Goal: Find specific page/section: Find specific page/section

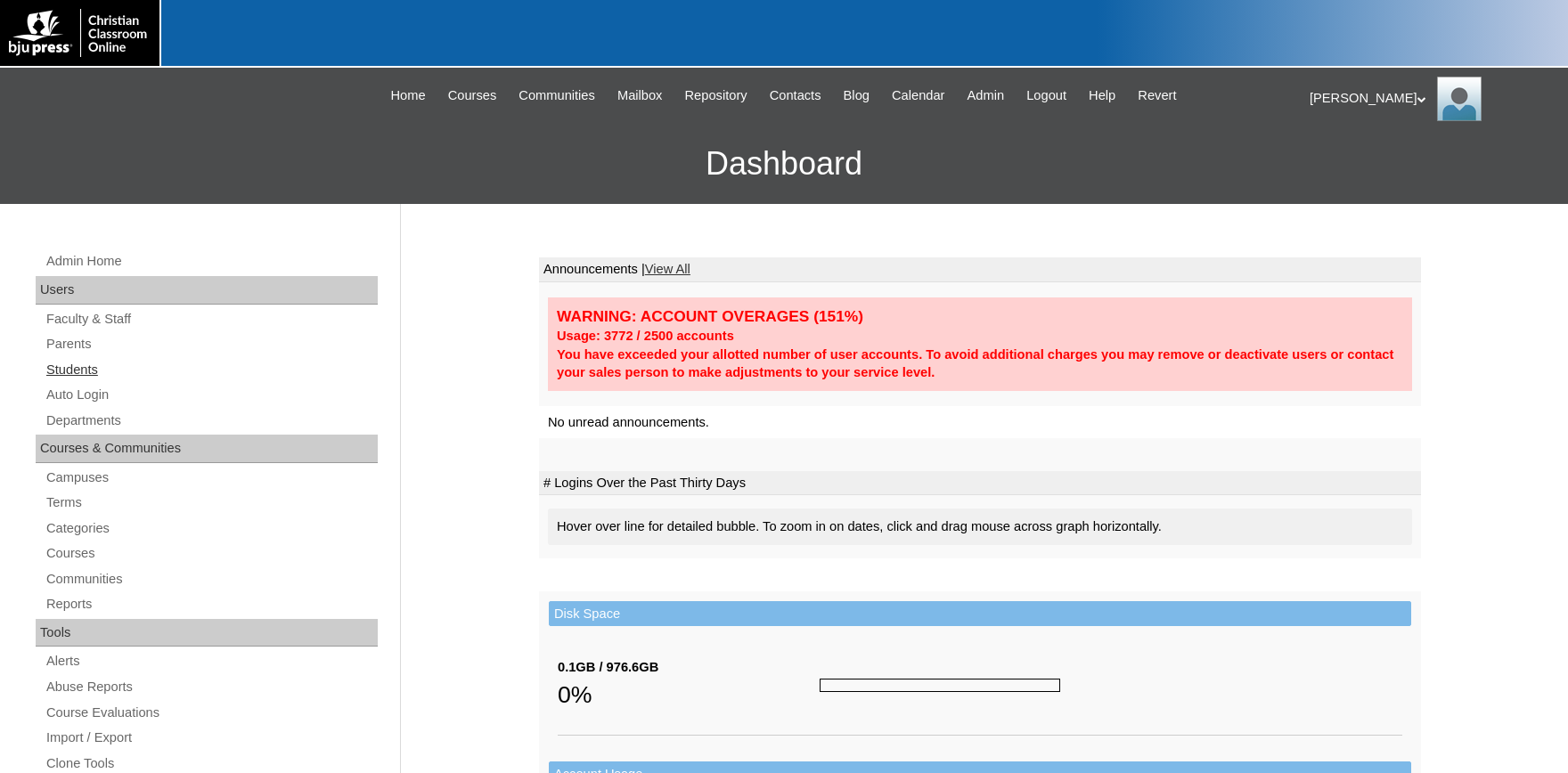
click at [73, 372] on link "Students" at bounding box center [211, 369] width 333 height 22
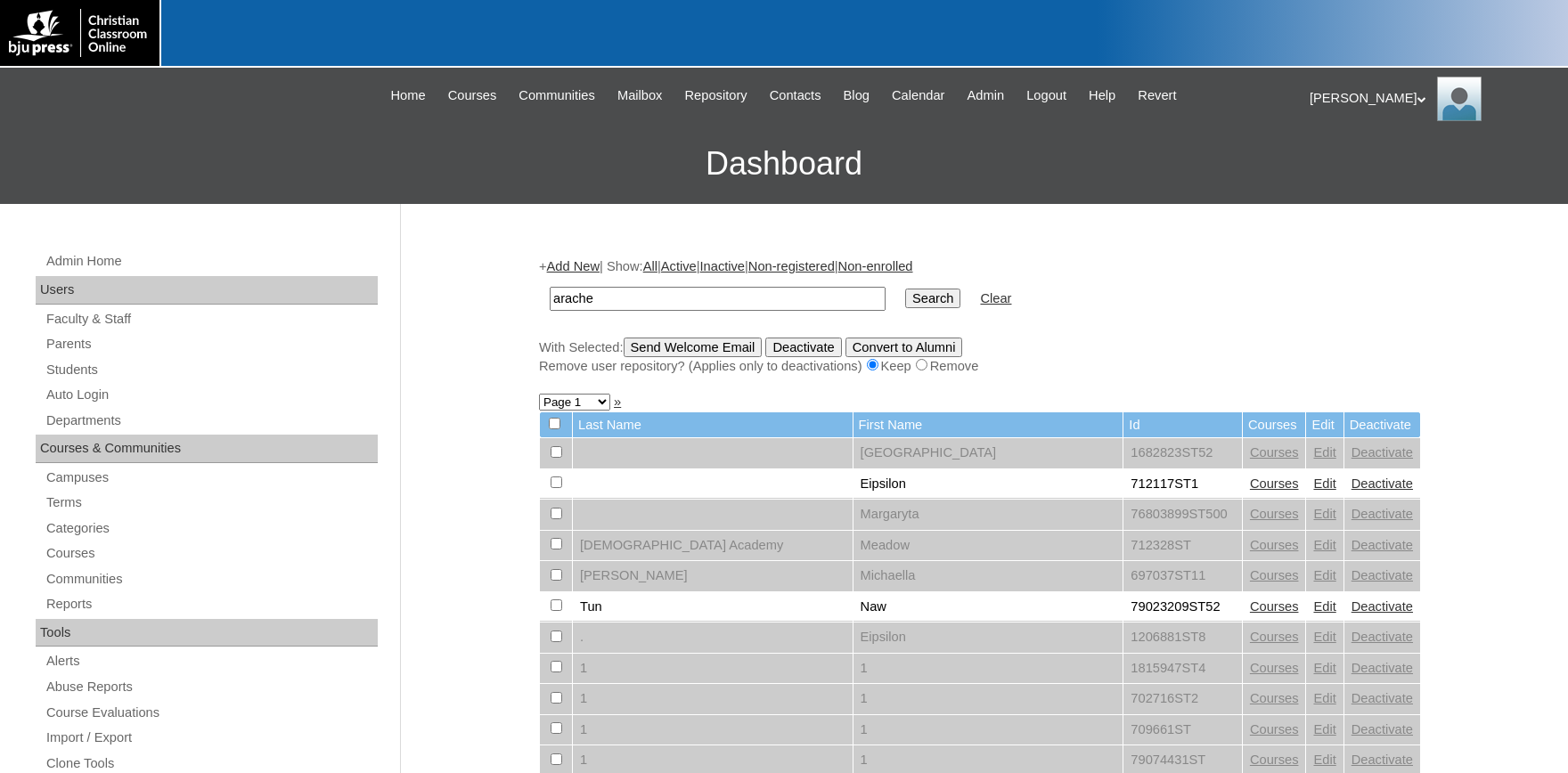
type input "arache"
click at [905, 288] on input "Search" at bounding box center [932, 298] width 55 height 20
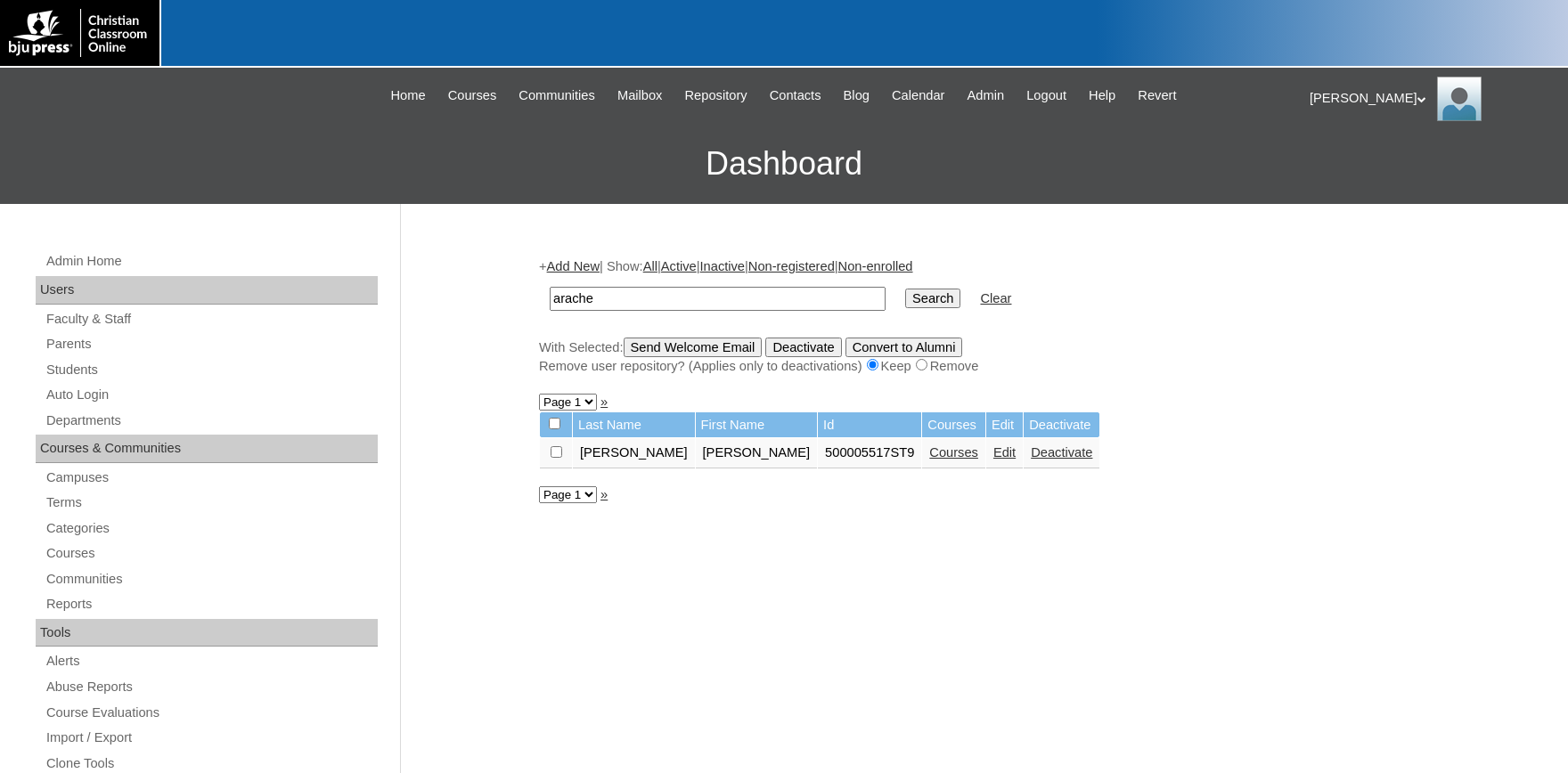
click at [929, 460] on link "Courses" at bounding box center [952, 452] width 49 height 14
